Goal: Task Accomplishment & Management: Use online tool/utility

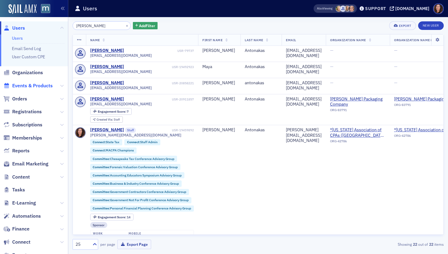
click at [26, 84] on span "Events & Products" at bounding box center [32, 85] width 41 height 7
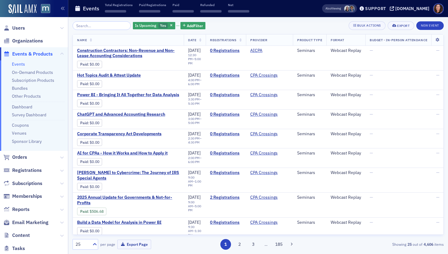
click at [95, 26] on input "search" at bounding box center [102, 25] width 58 height 9
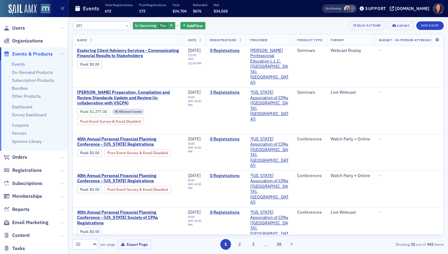
drag, startPoint x: 96, startPoint y: 27, endPoint x: 60, endPoint y: 27, distance: 35.4
click at [60, 27] on div "Users Organizations Events & Products Events On-Demand Products Subscription Pr…" at bounding box center [224, 127] width 448 height 254
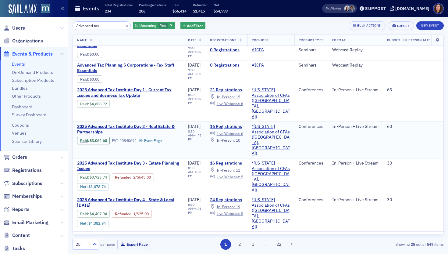
scroll to position [14, 0]
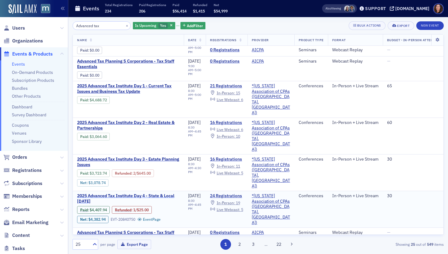
type input "Advanced tax"
click at [161, 193] on span "2025 Advanced Tax Institute Day 4 - State & Local [DATE]" at bounding box center [128, 198] width 102 height 11
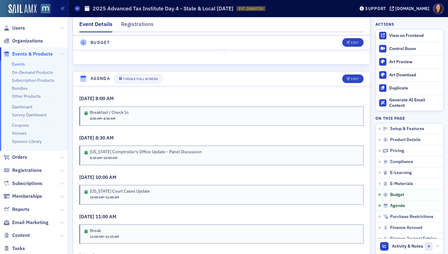
scroll to position [1007, 0]
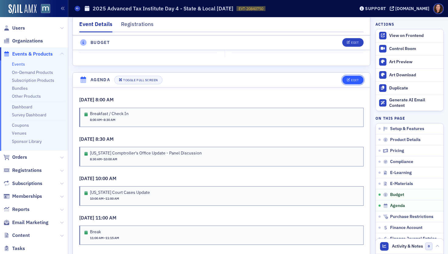
click at [351, 82] on div "Edit" at bounding box center [355, 79] width 8 height 3
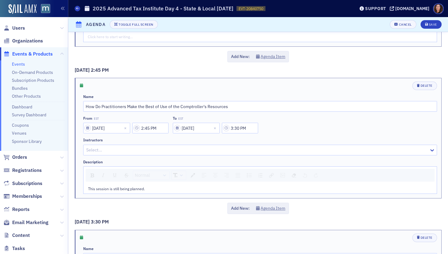
scroll to position [1277, 0]
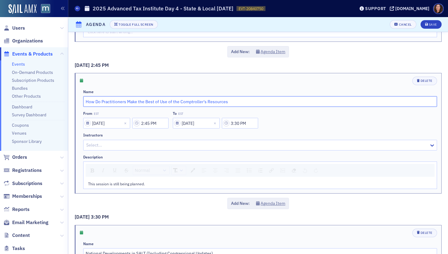
click at [171, 103] on input "How Do Practitioners Make the Best of Use of the Comptroller's Resources" at bounding box center [260, 101] width 354 height 11
paste input "Comptroller's personnel"
click at [115, 102] on input "Comptroller's personnel" at bounding box center [260, 101] width 354 height 11
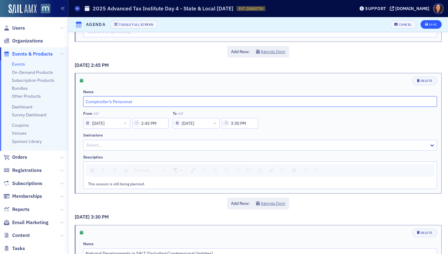
type input "Comptroller's Personnel"
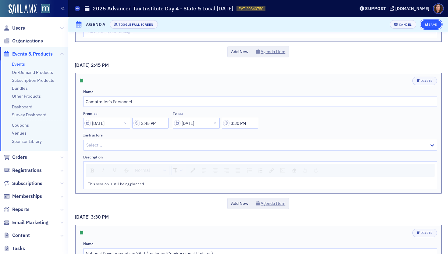
click at [429, 26] on div "Save" at bounding box center [433, 24] width 8 height 3
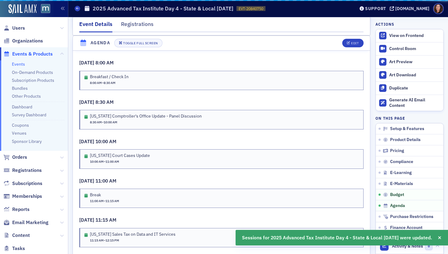
scroll to position [1052, 0]
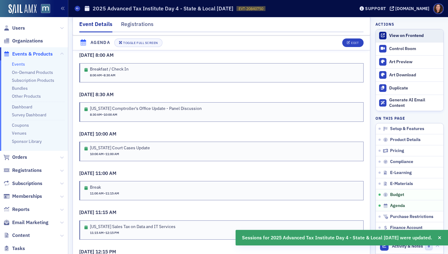
click at [413, 36] on div "View on Frontend" at bounding box center [414, 35] width 51 height 5
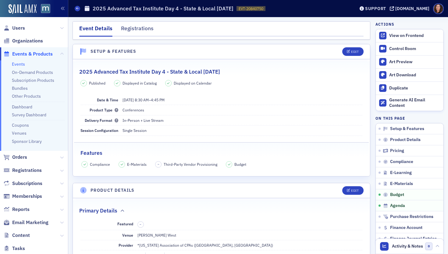
scroll to position [1052, 0]
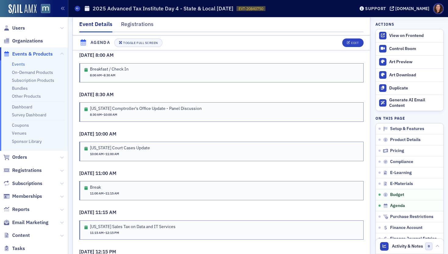
click at [19, 64] on link "Events" at bounding box center [18, 63] width 13 height 5
